Goal: Task Accomplishment & Management: Manage account settings

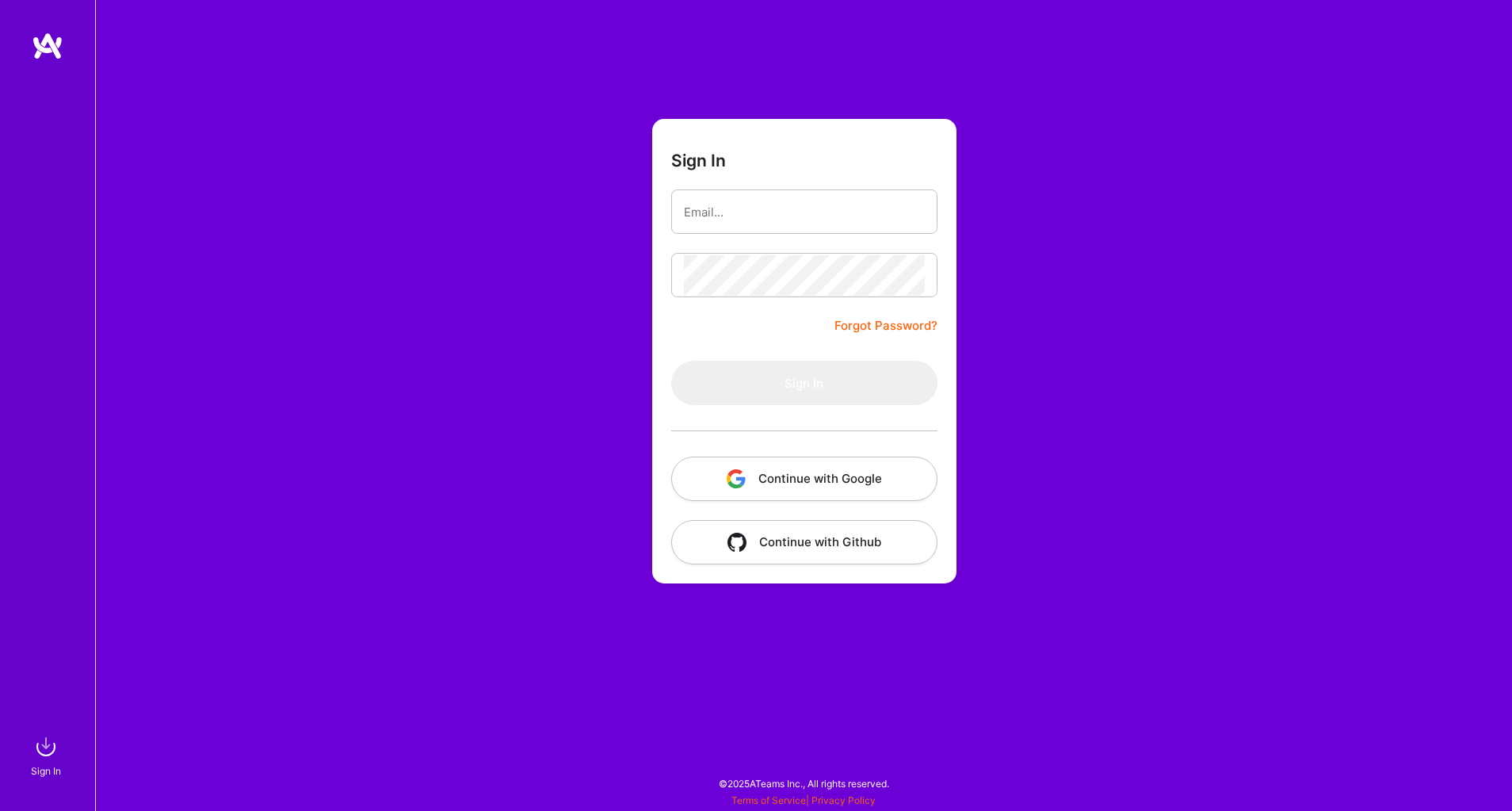
type input "[EMAIL_ADDRESS][DOMAIN_NAME]"
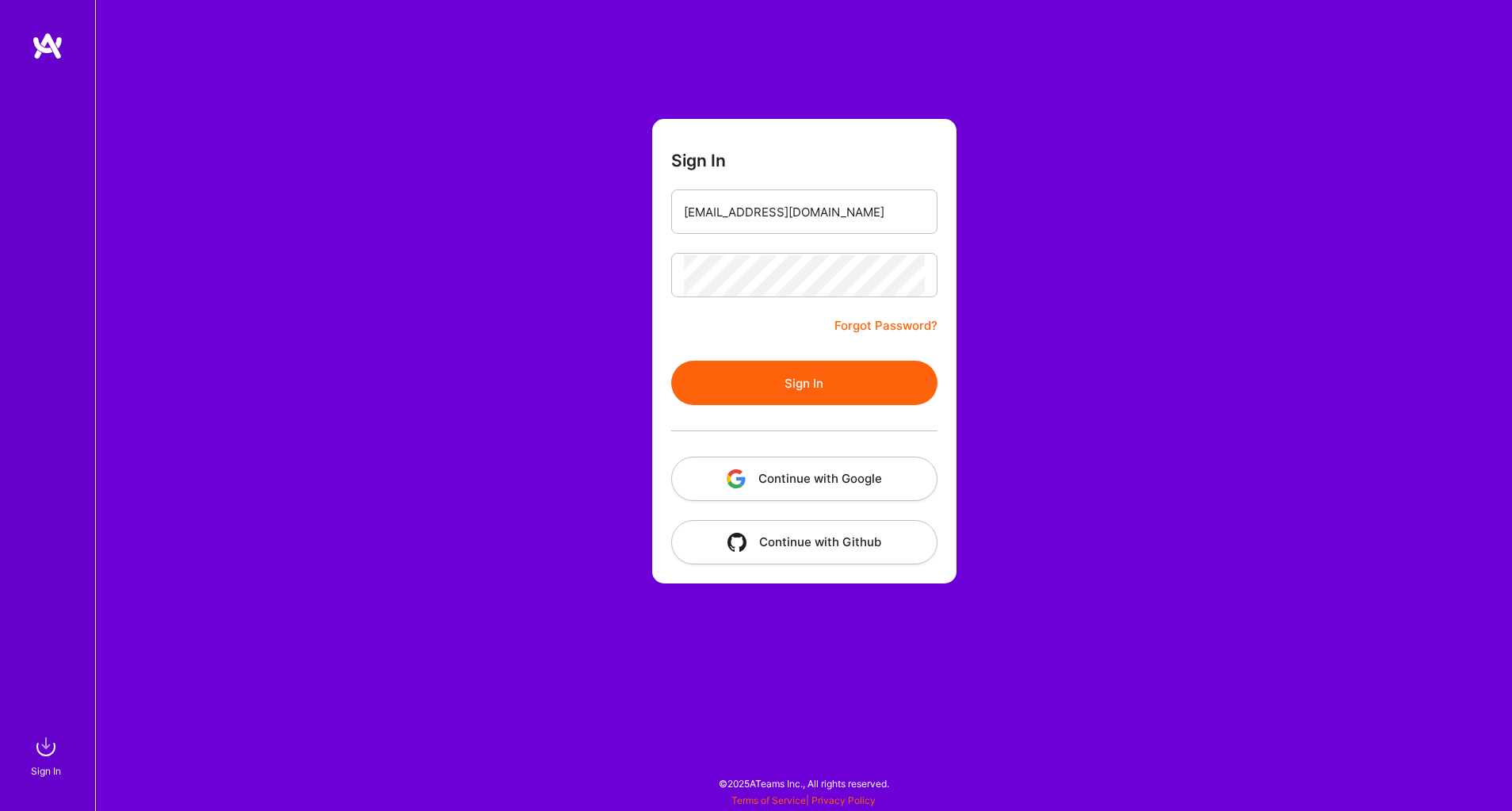
click at [815, 378] on button "Sign In" at bounding box center [804, 383] width 266 height 45
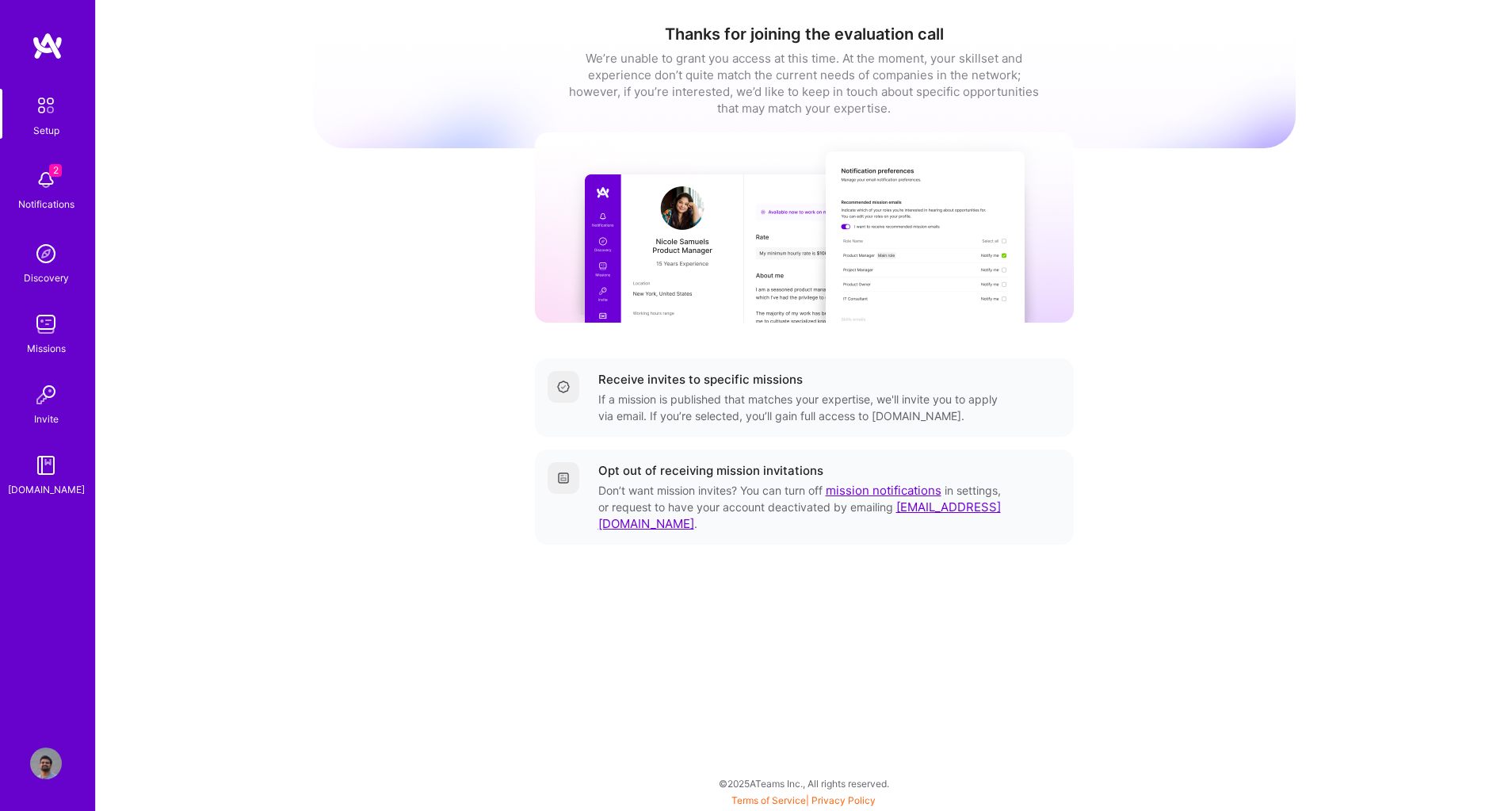
click at [43, 179] on img at bounding box center [46, 179] width 32 height 32
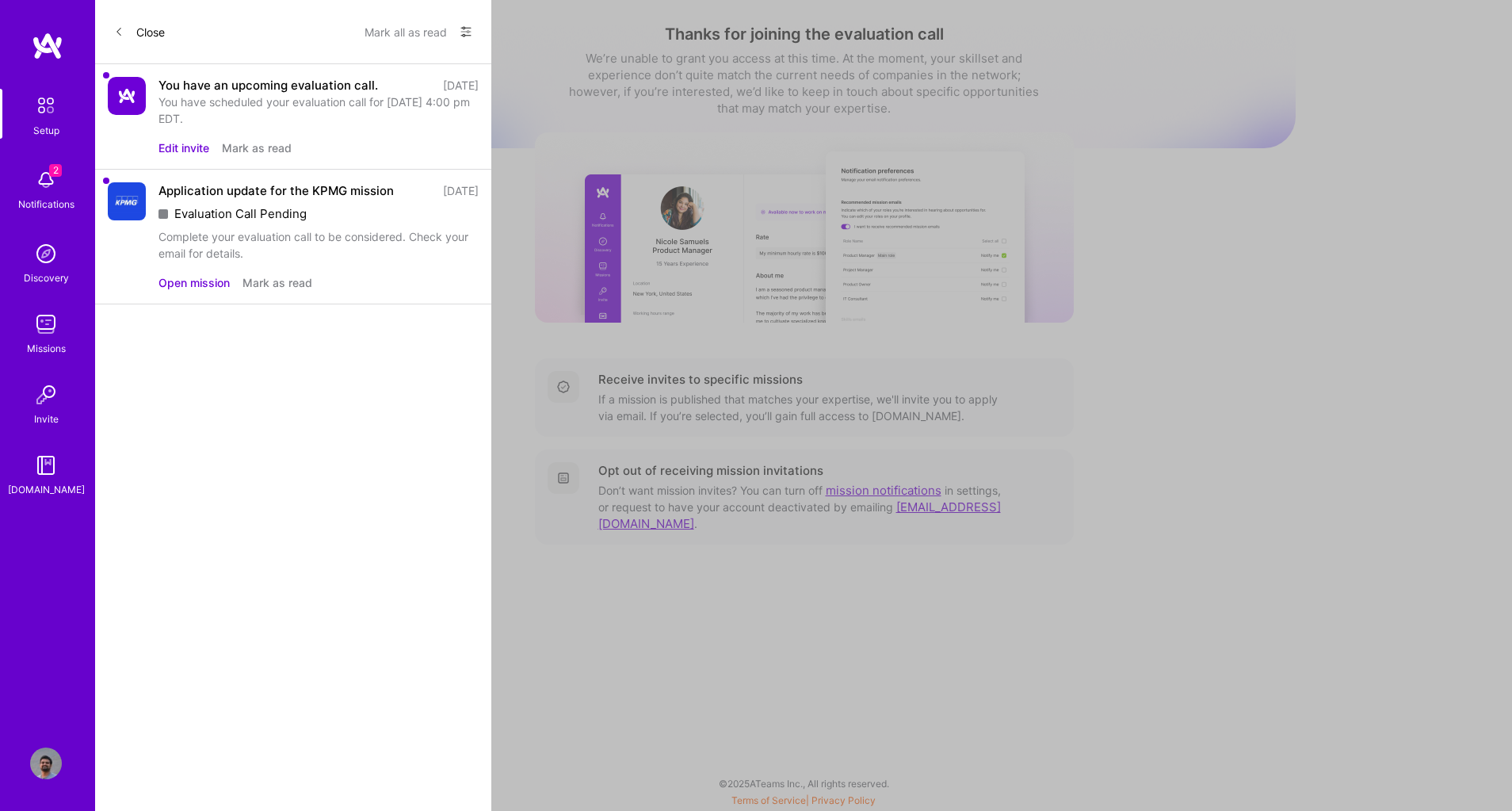
click at [42, 333] on img at bounding box center [46, 324] width 32 height 32
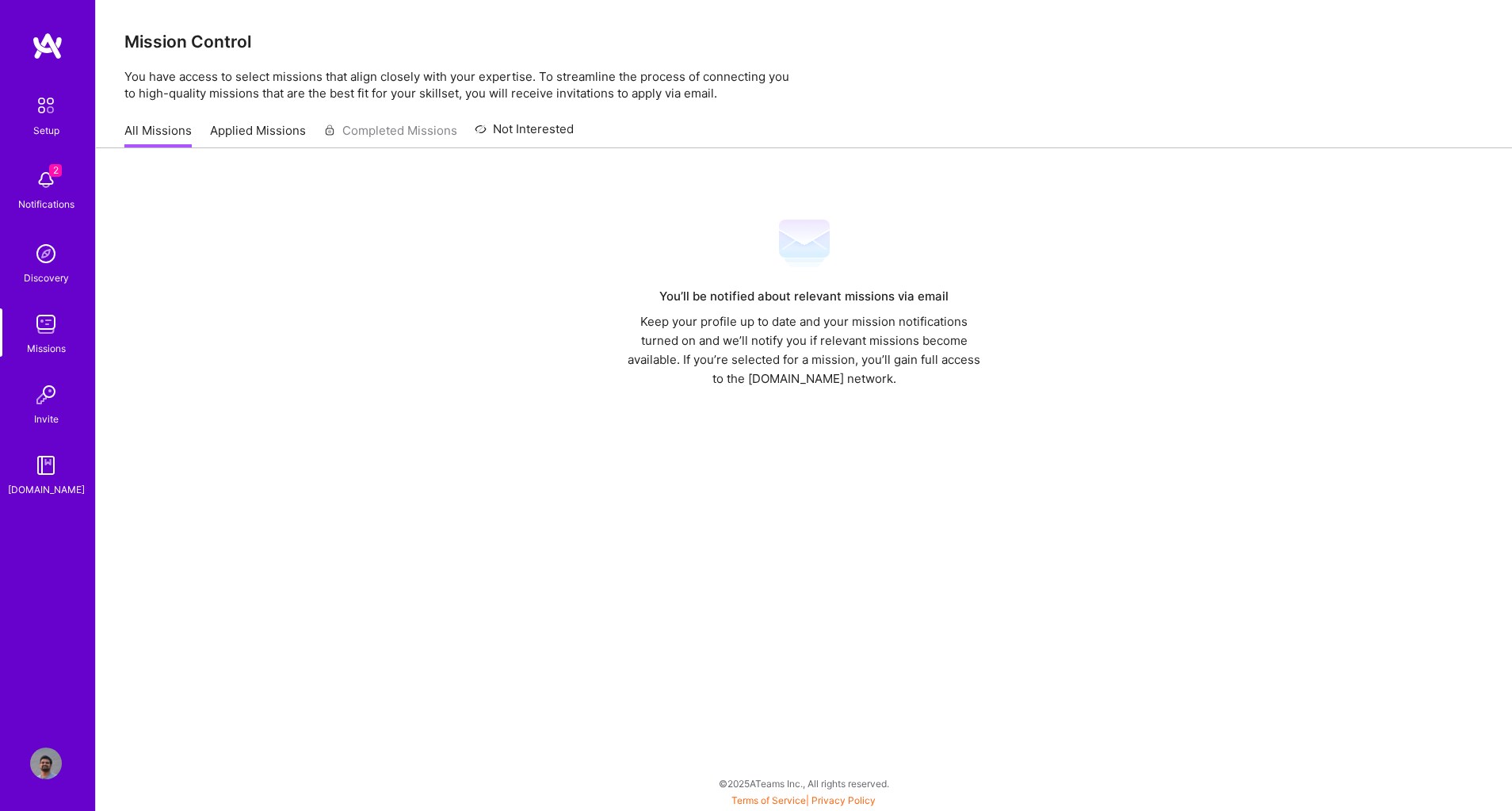
click at [270, 134] on link "Applied Missions" at bounding box center [257, 135] width 96 height 26
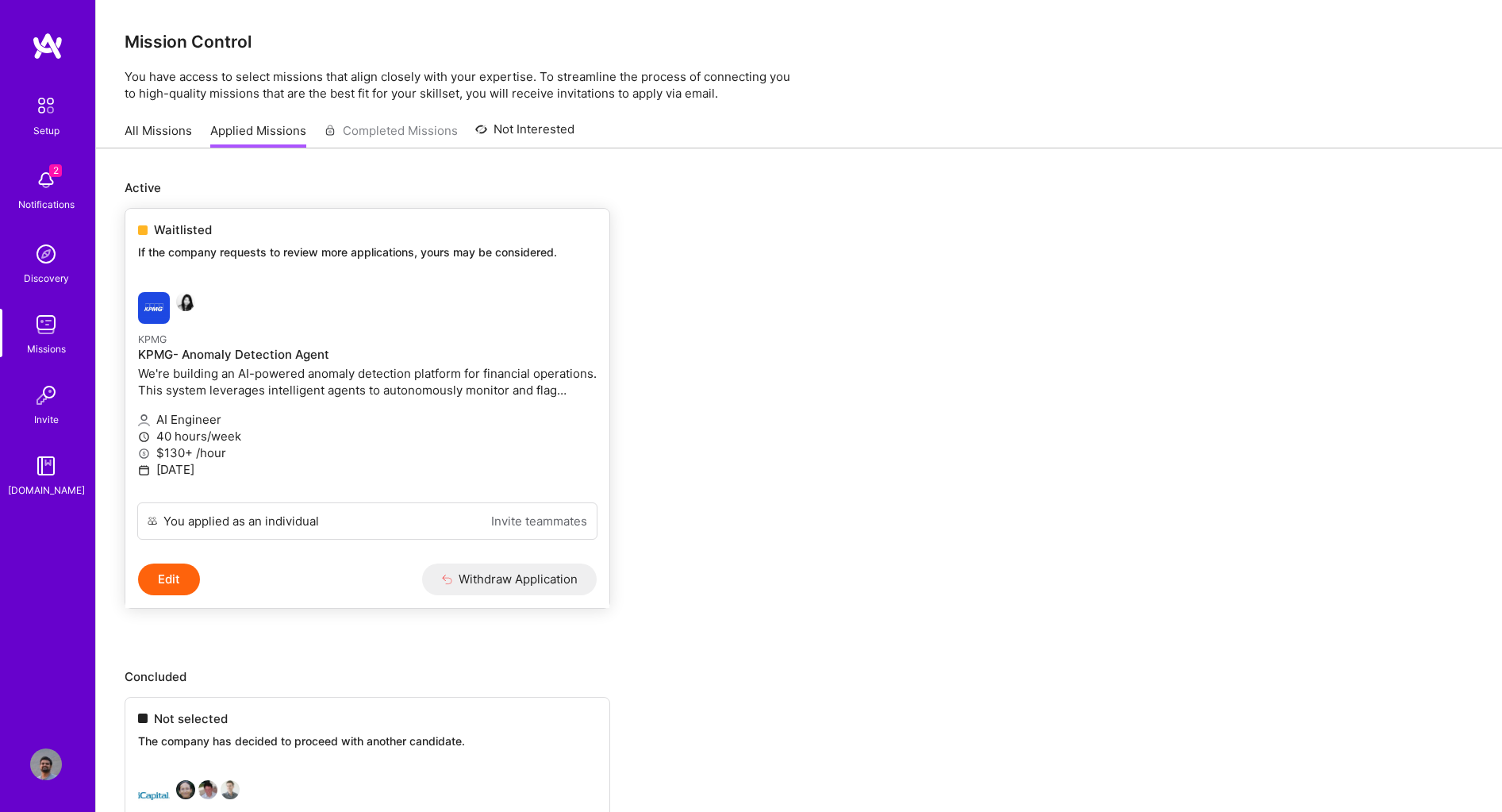
scroll to position [331, 0]
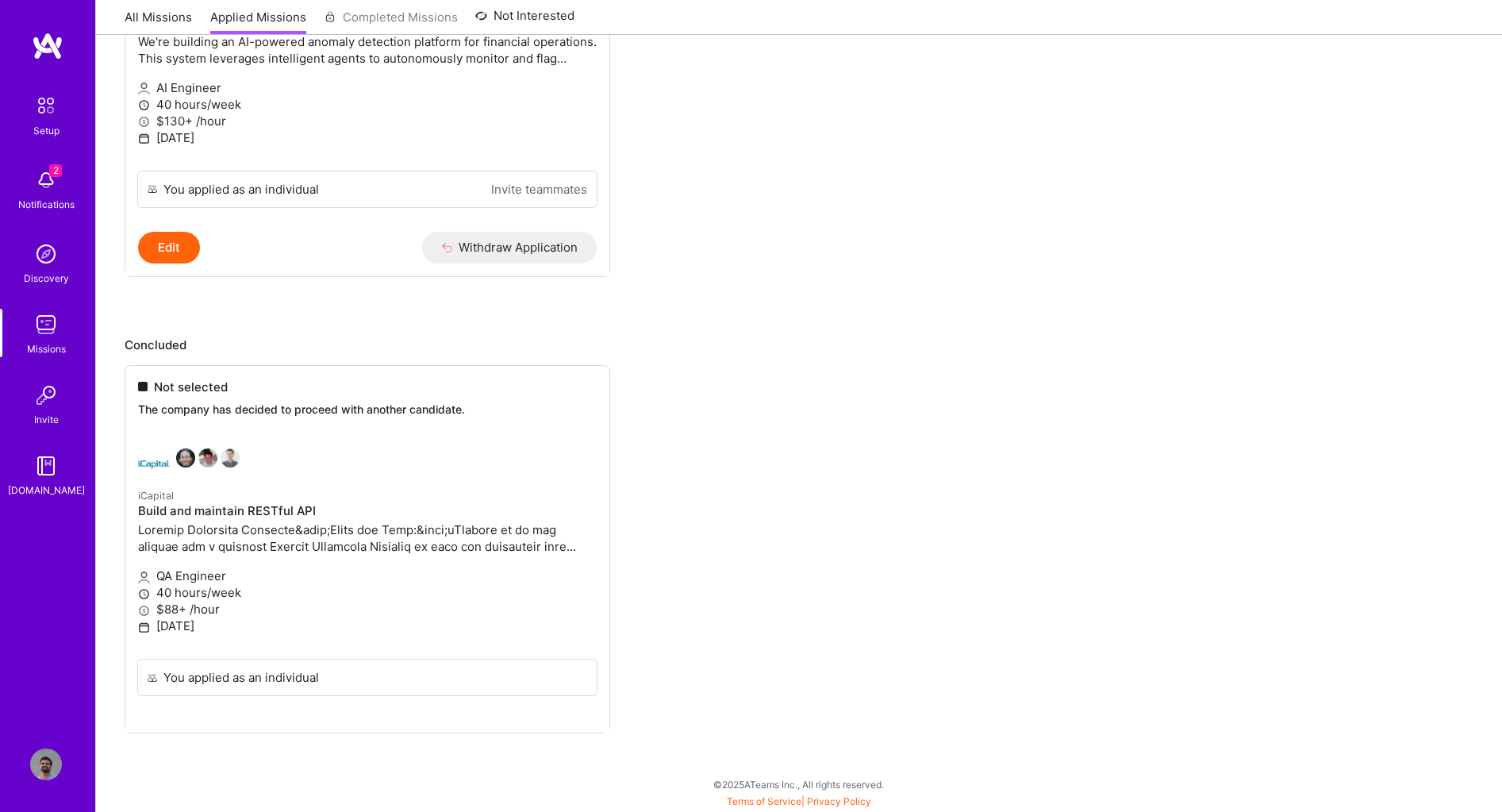
click at [175, 385] on ul "Not selected The company has decided to proceed with another candidate. iCapita…" at bounding box center [799, 573] width 1349 height 417
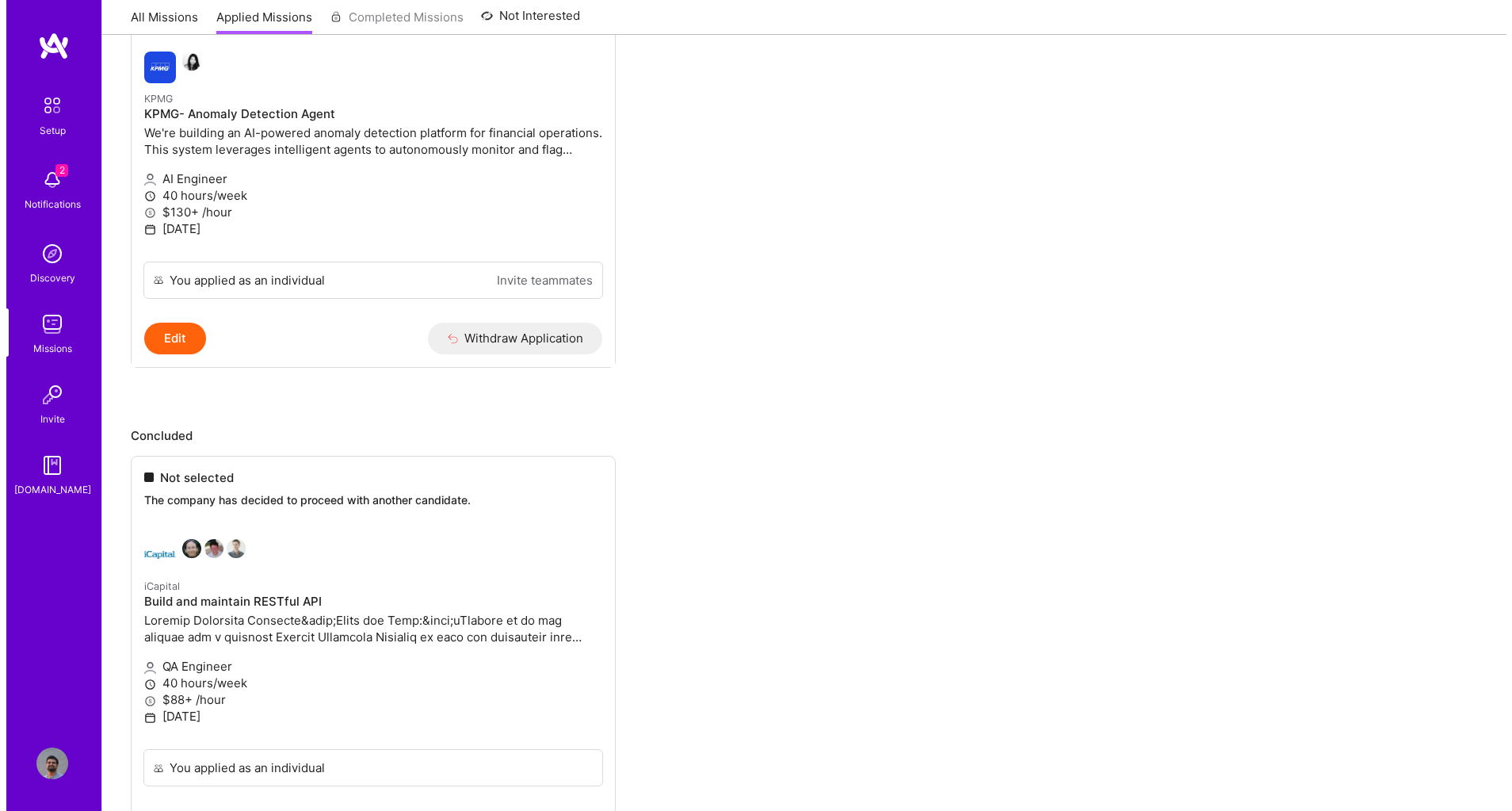
scroll to position [0, 0]
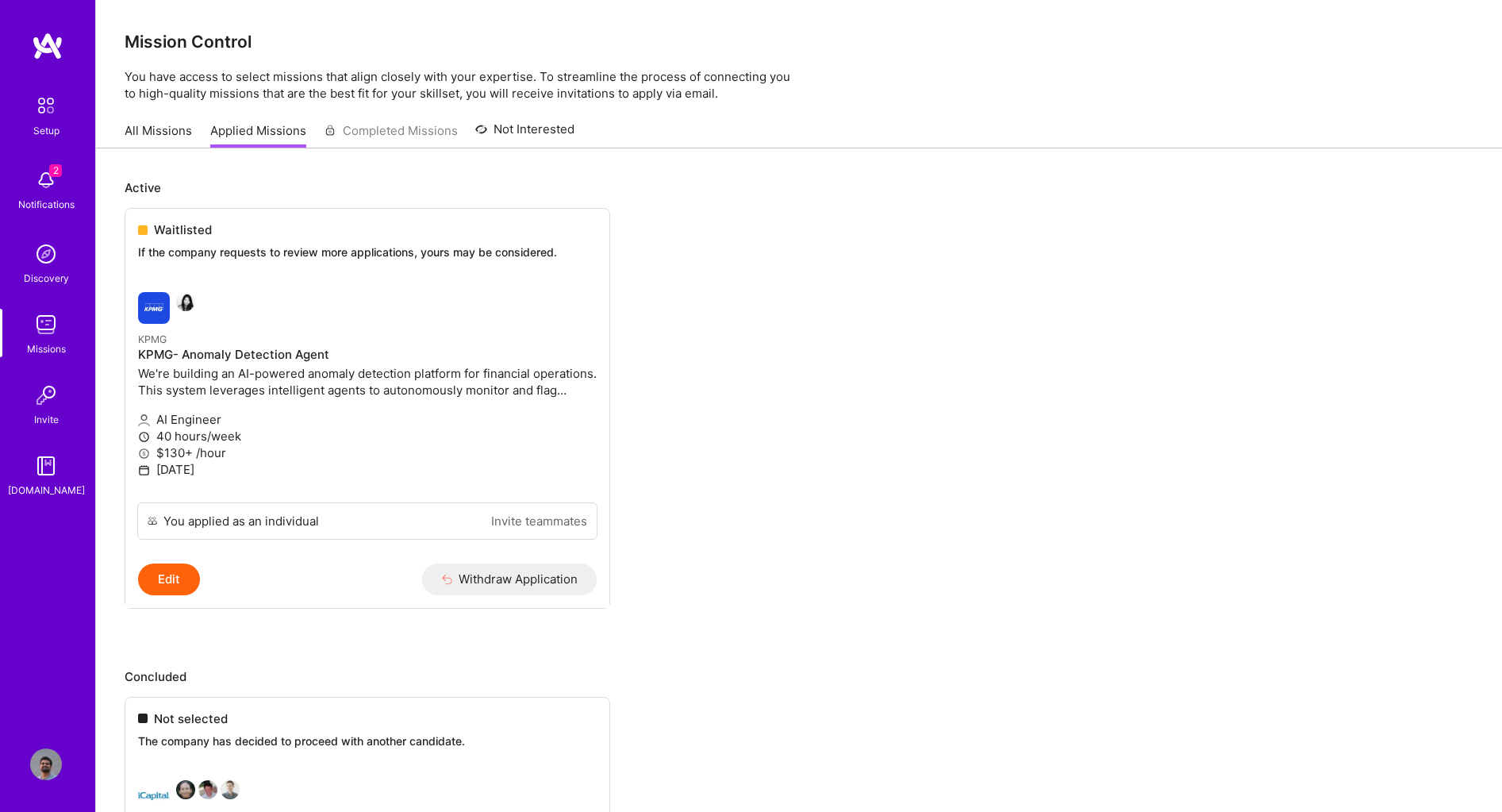
click at [533, 131] on link "Not Interested" at bounding box center [525, 133] width 99 height 28
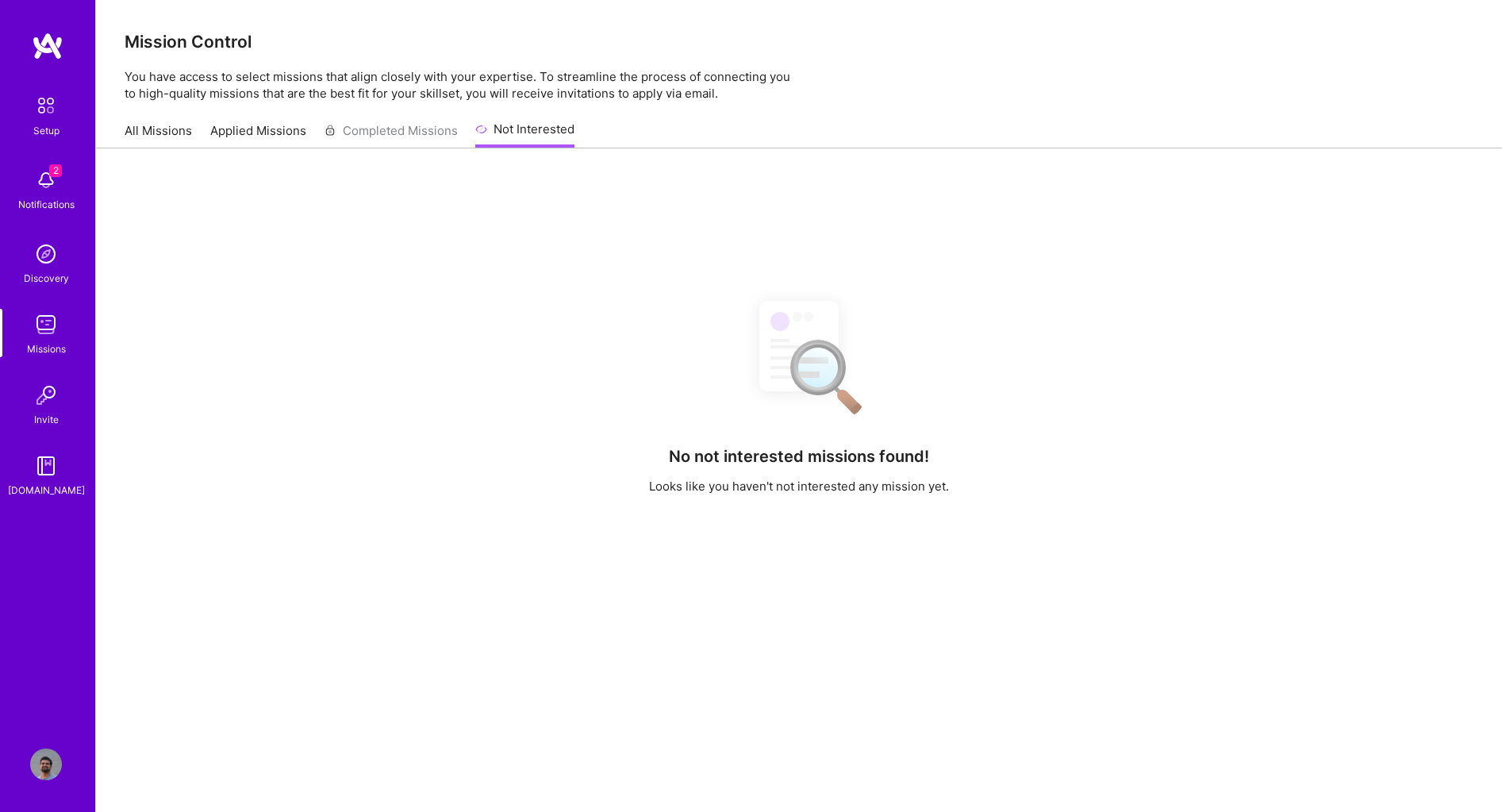
click at [137, 136] on link "All Missions" at bounding box center [157, 135] width 67 height 26
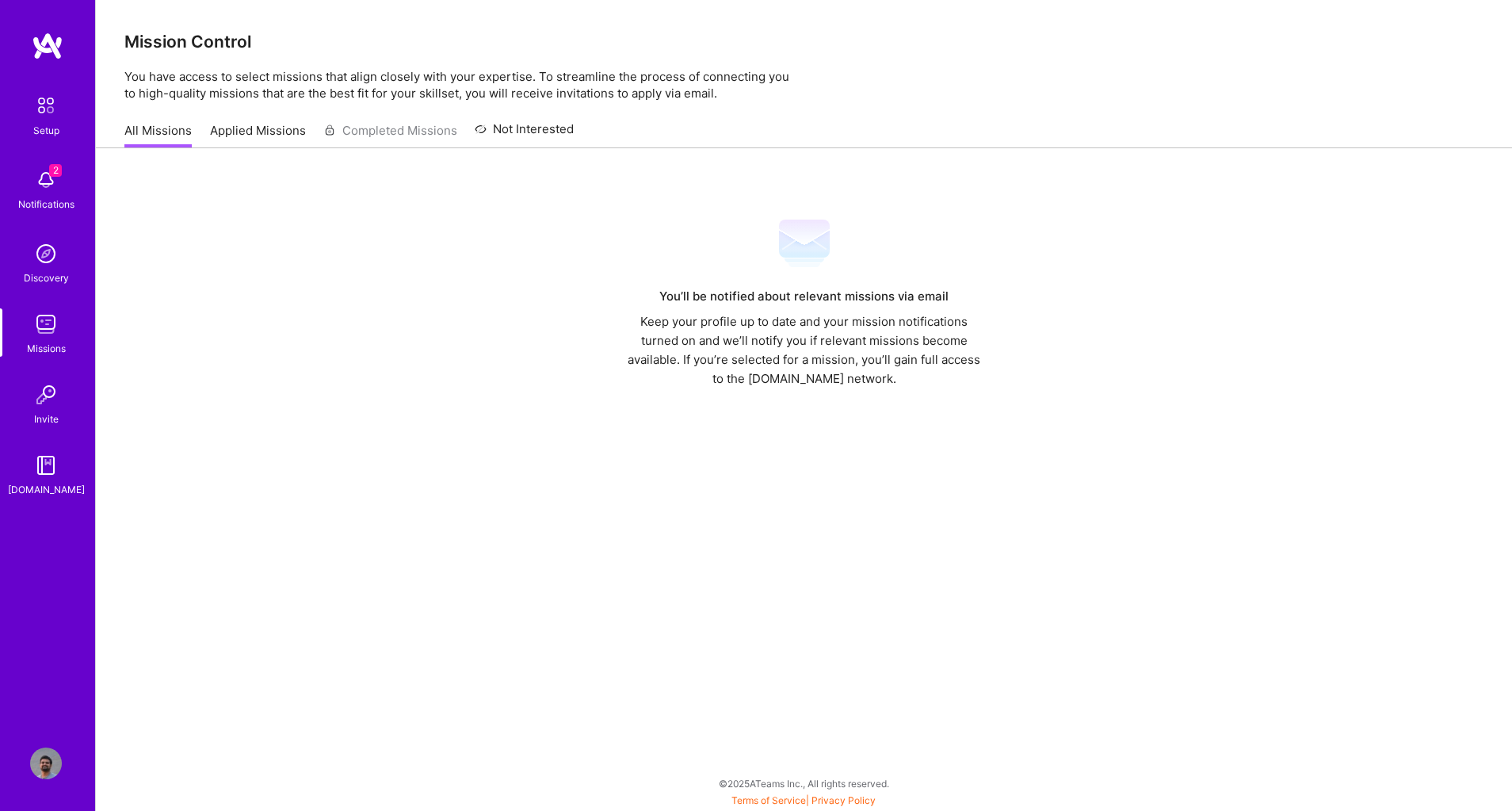
click at [32, 195] on div "2 Notifications" at bounding box center [46, 188] width 98 height 54
click at [42, 102] on img at bounding box center [46, 105] width 33 height 33
